Goal: Transaction & Acquisition: Purchase product/service

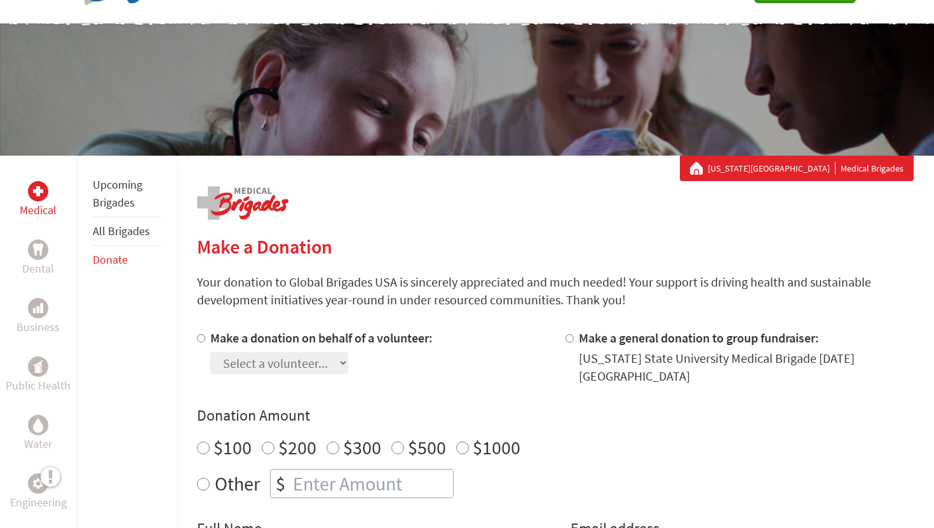
scroll to position [60, 0]
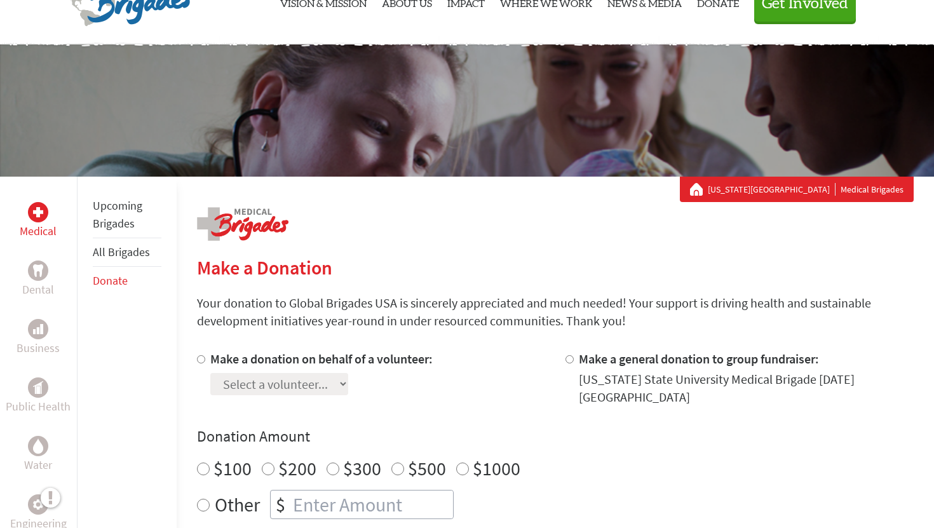
click at [795, 180] on div "Florida State University Medical Brigades" at bounding box center [797, 189] width 234 height 25
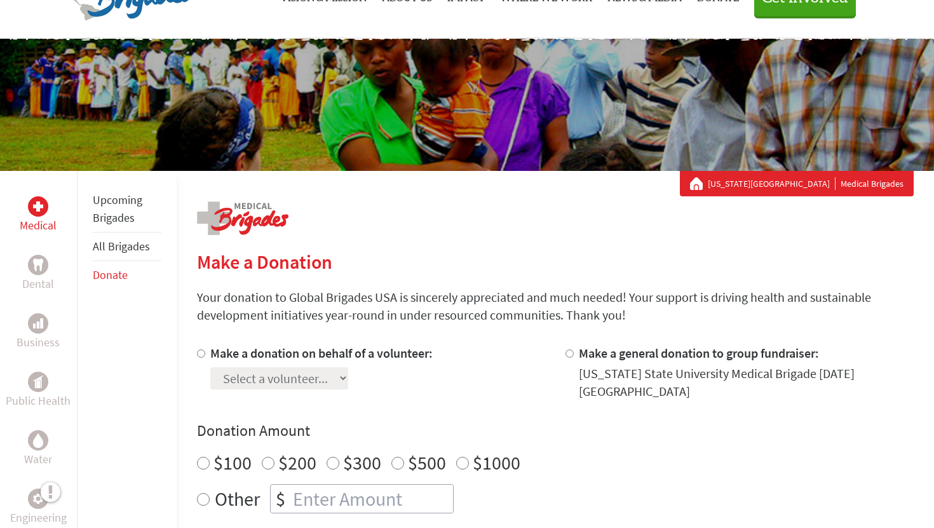
scroll to position [70, 0]
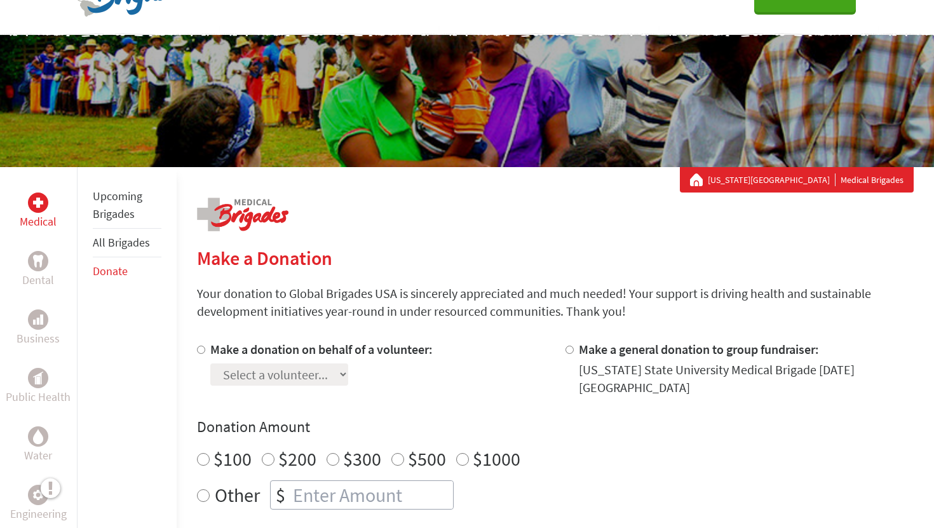
click at [347, 383] on div "Select a volunteer..." at bounding box center [321, 371] width 222 height 27
click at [206, 353] on div at bounding box center [203, 368] width 13 height 56
click at [200, 351] on input "Make a donation on behalf of a volunteer:" at bounding box center [201, 350] width 8 height 8
radio input "true"
click at [246, 366] on select "Select a volunteer..." at bounding box center [279, 374] width 138 height 22
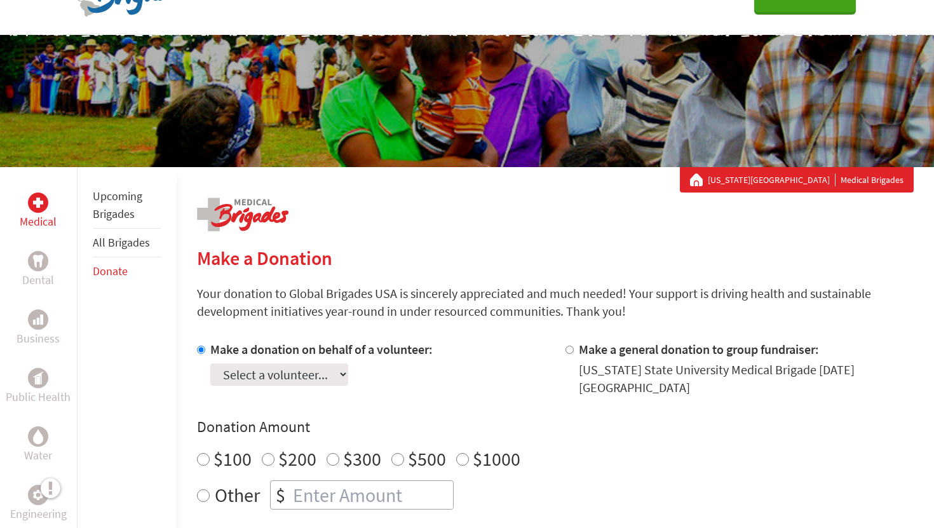
click at [210, 363] on select "Select a volunteer..." at bounding box center [279, 374] width 138 height 22
click at [234, 371] on select "Select a volunteer..." at bounding box center [279, 374] width 138 height 22
